Goal: Transaction & Acquisition: Purchase product/service

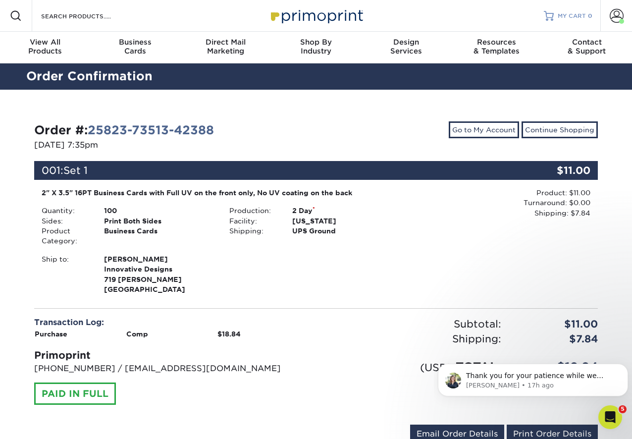
click at [573, 14] on span "MY CART" at bounding box center [572, 16] width 28 height 8
